Goal: Transaction & Acquisition: Purchase product/service

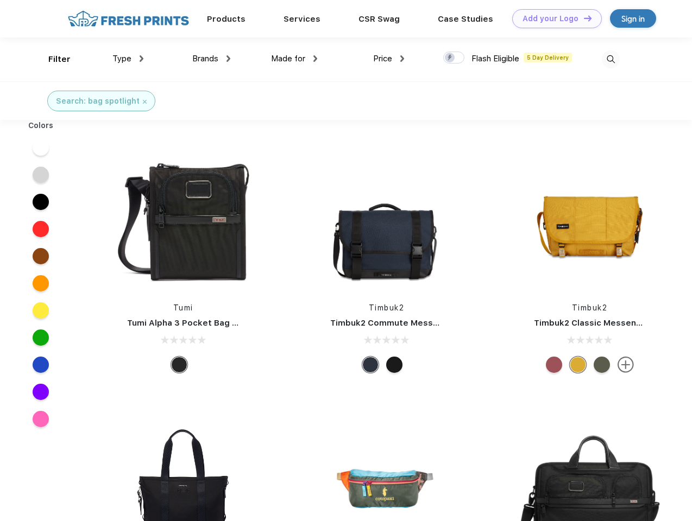
click at [553, 18] on link "Add your Logo Design Tool" at bounding box center [557, 18] width 90 height 19
click at [0, 0] on div "Design Tool" at bounding box center [0, 0] width 0 height 0
click at [583, 18] on link "Add your Logo Design Tool" at bounding box center [557, 18] width 90 height 19
click at [52, 59] on div "Filter" at bounding box center [59, 59] width 22 height 12
click at [128, 59] on span "Type" at bounding box center [121, 59] width 19 height 10
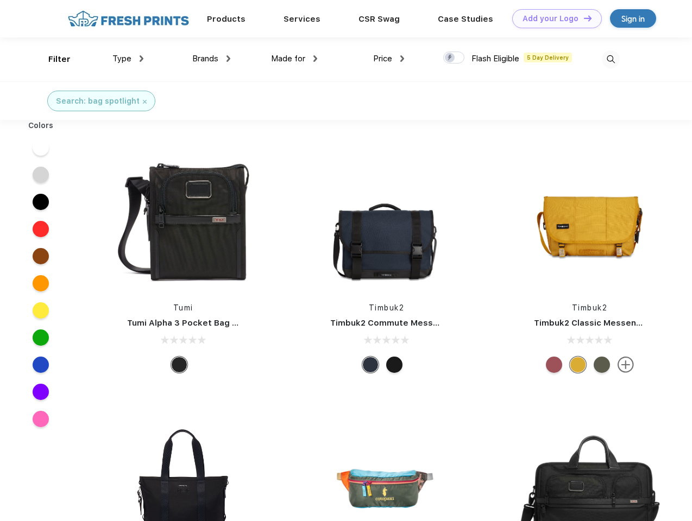
click at [211, 59] on span "Brands" at bounding box center [205, 59] width 26 height 10
click at [294, 59] on span "Made for" at bounding box center [288, 59] width 34 height 10
click at [389, 59] on span "Price" at bounding box center [382, 59] width 19 height 10
click at [454, 58] on div at bounding box center [453, 58] width 21 height 12
click at [450, 58] on input "checkbox" at bounding box center [446, 54] width 7 height 7
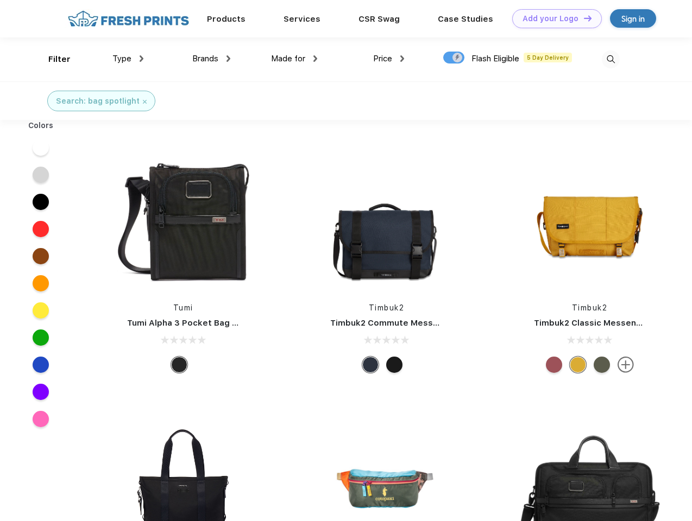
click at [610, 59] on img at bounding box center [611, 60] width 18 height 18
